Goal: Find specific fact: Find specific fact

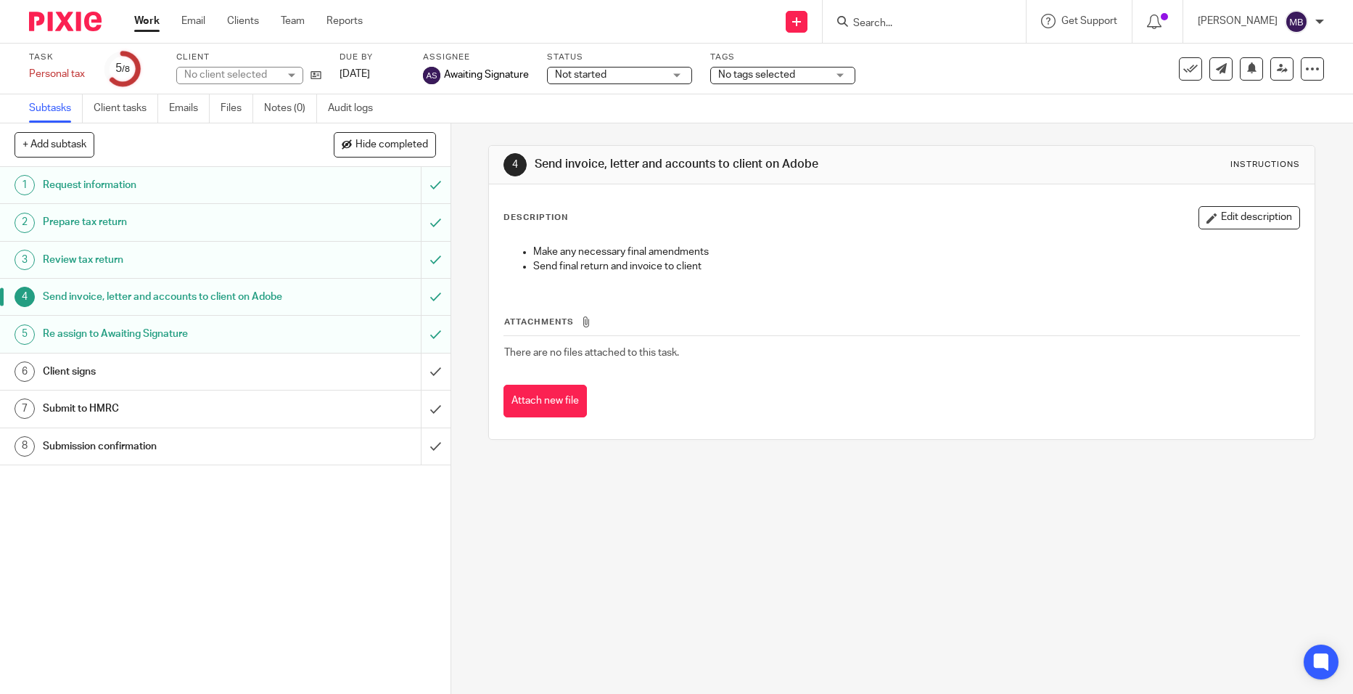
click at [935, 31] on div at bounding box center [924, 21] width 203 height 43
click at [940, 17] on input "Search" at bounding box center [917, 23] width 131 height 13
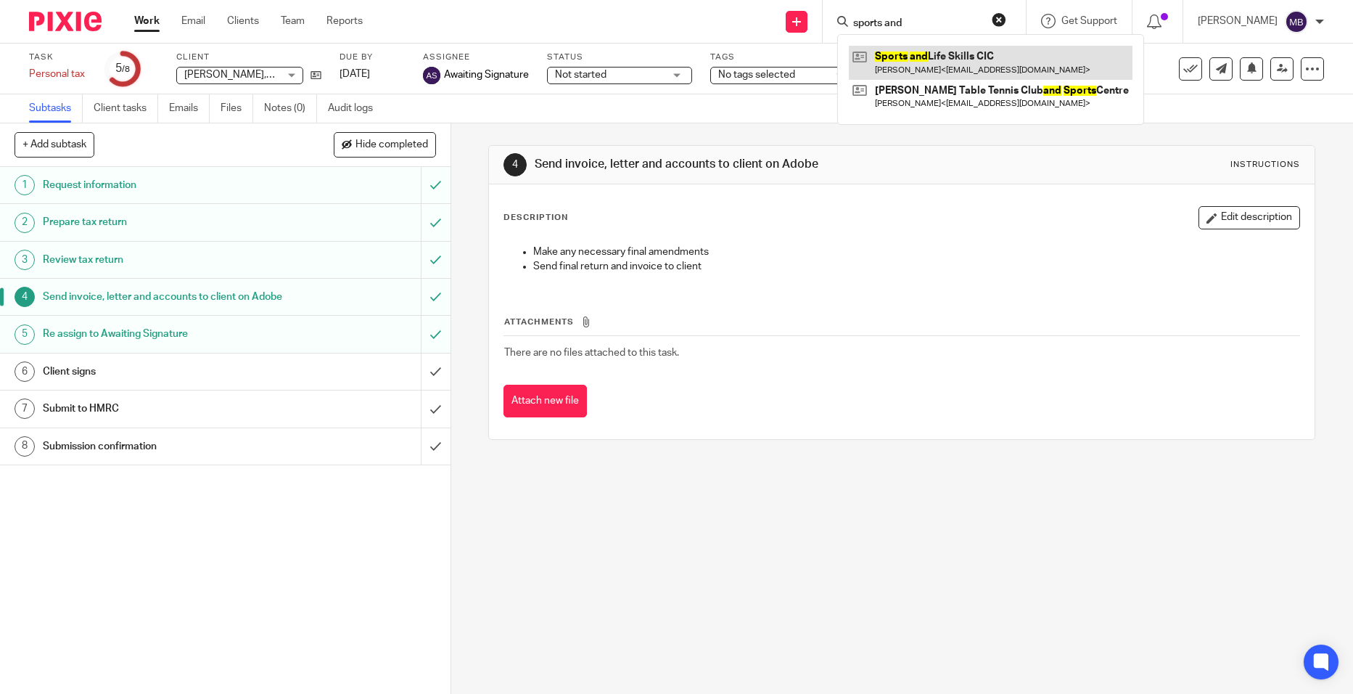
type input "sports and"
click at [1005, 56] on link at bounding box center [991, 62] width 284 height 33
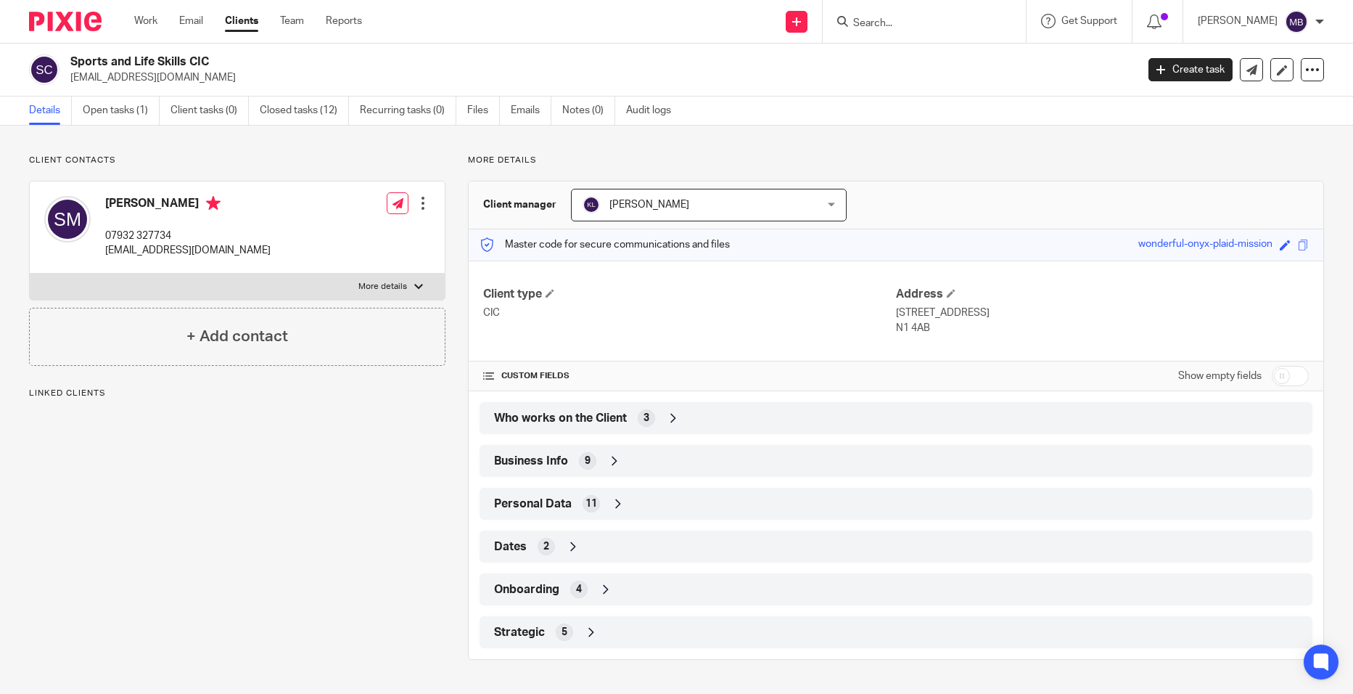
click at [567, 498] on span "Personal Data" at bounding box center [533, 503] width 78 height 15
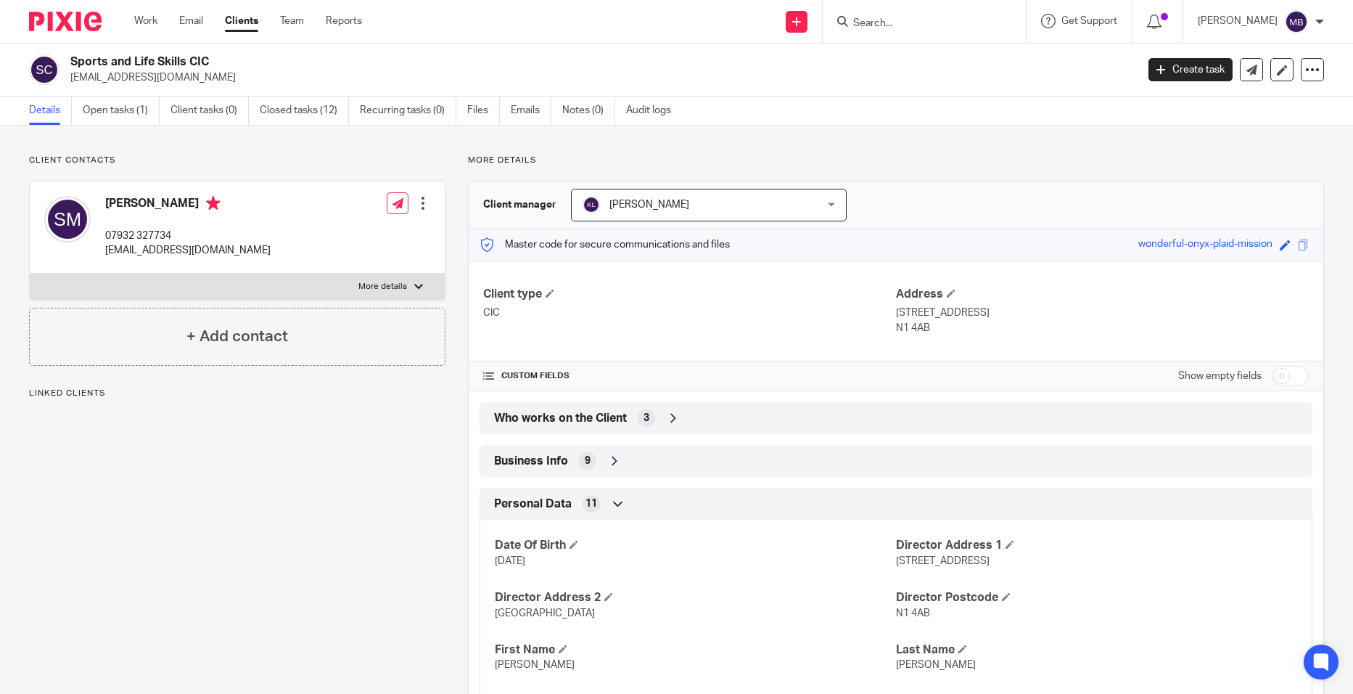
click at [622, 446] on div "Business Info 9" at bounding box center [896, 461] width 833 height 32
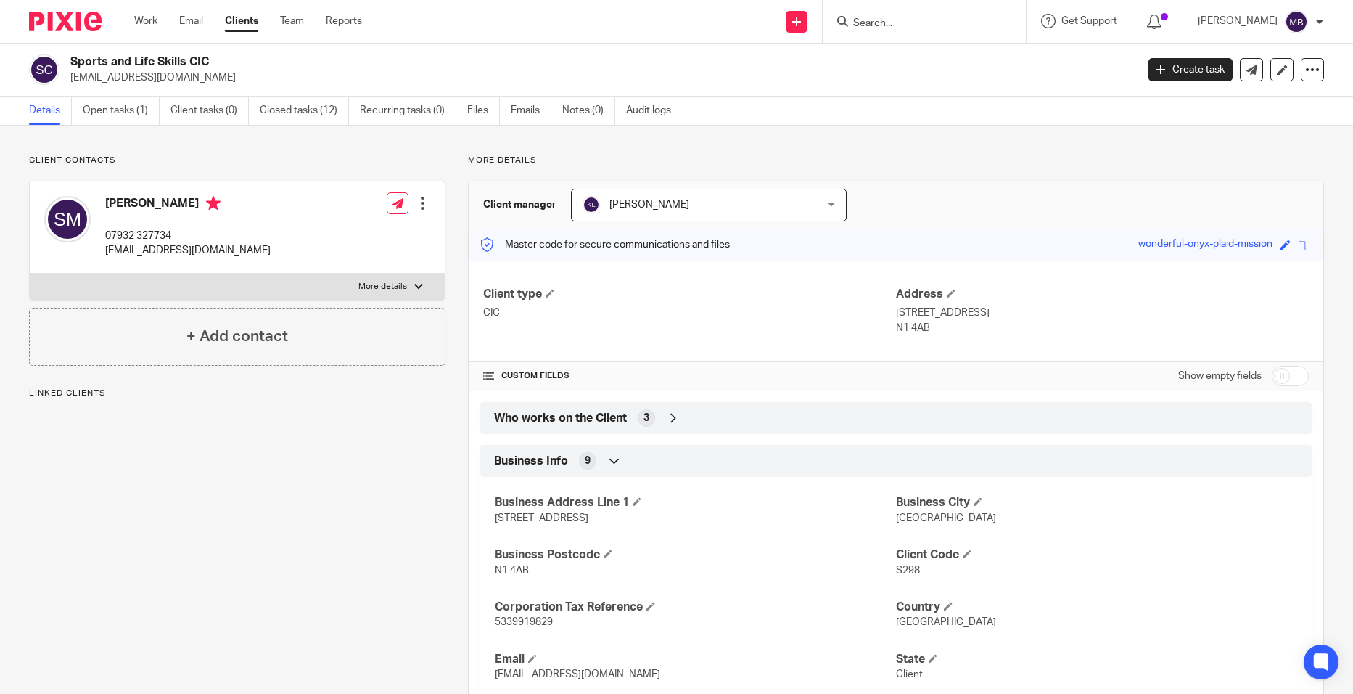
drag, startPoint x: 609, startPoint y: 517, endPoint x: 489, endPoint y: 520, distance: 119.8
click at [489, 520] on div "Business Address Line 1 17 Mildmay Street Business City London Business Postcod…" at bounding box center [896, 609] width 833 height 287
drag, startPoint x: 489, startPoint y: 520, endPoint x: 528, endPoint y: 511, distance: 40.3
copy span "17 Mildmay Street"
drag, startPoint x: 553, startPoint y: 582, endPoint x: 488, endPoint y: 577, distance: 64.8
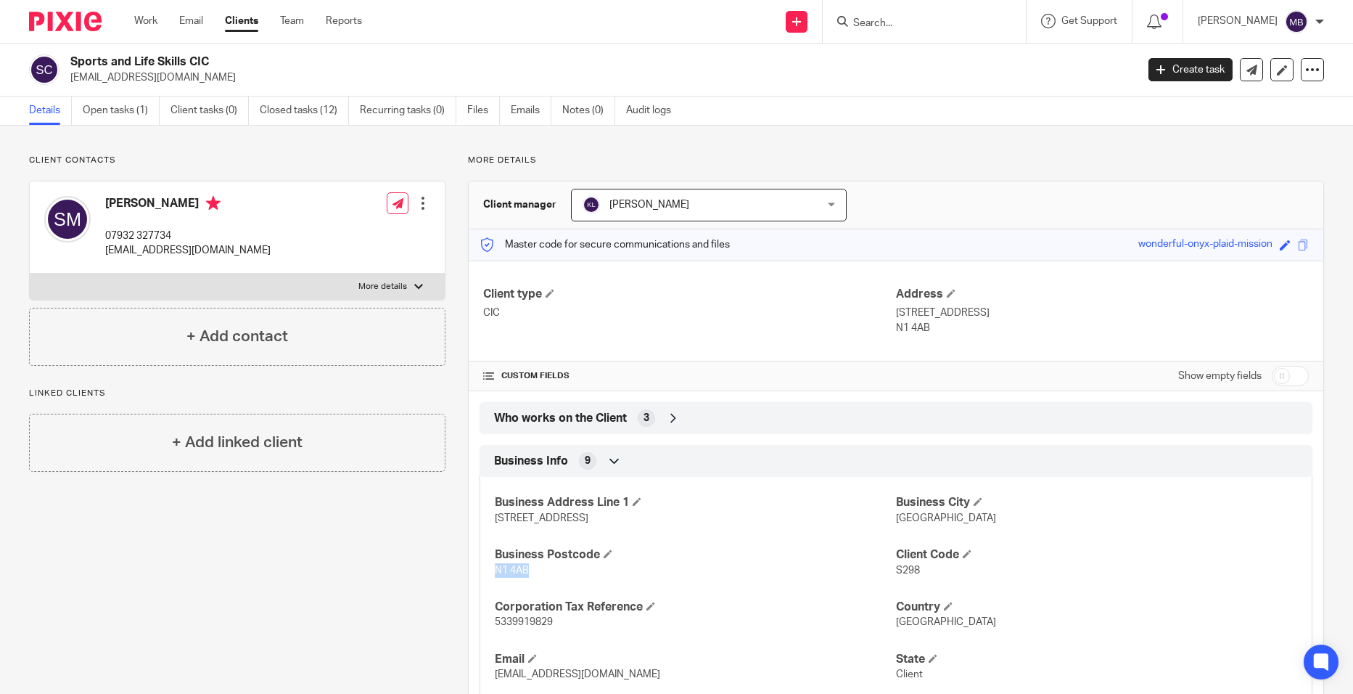
click at [488, 577] on div "Business Address Line 1 17 Mildmay Street Business City London Business Postcod…" at bounding box center [896, 609] width 833 height 287
copy span "N1 4AB"
